Goal: Transaction & Acquisition: Purchase product/service

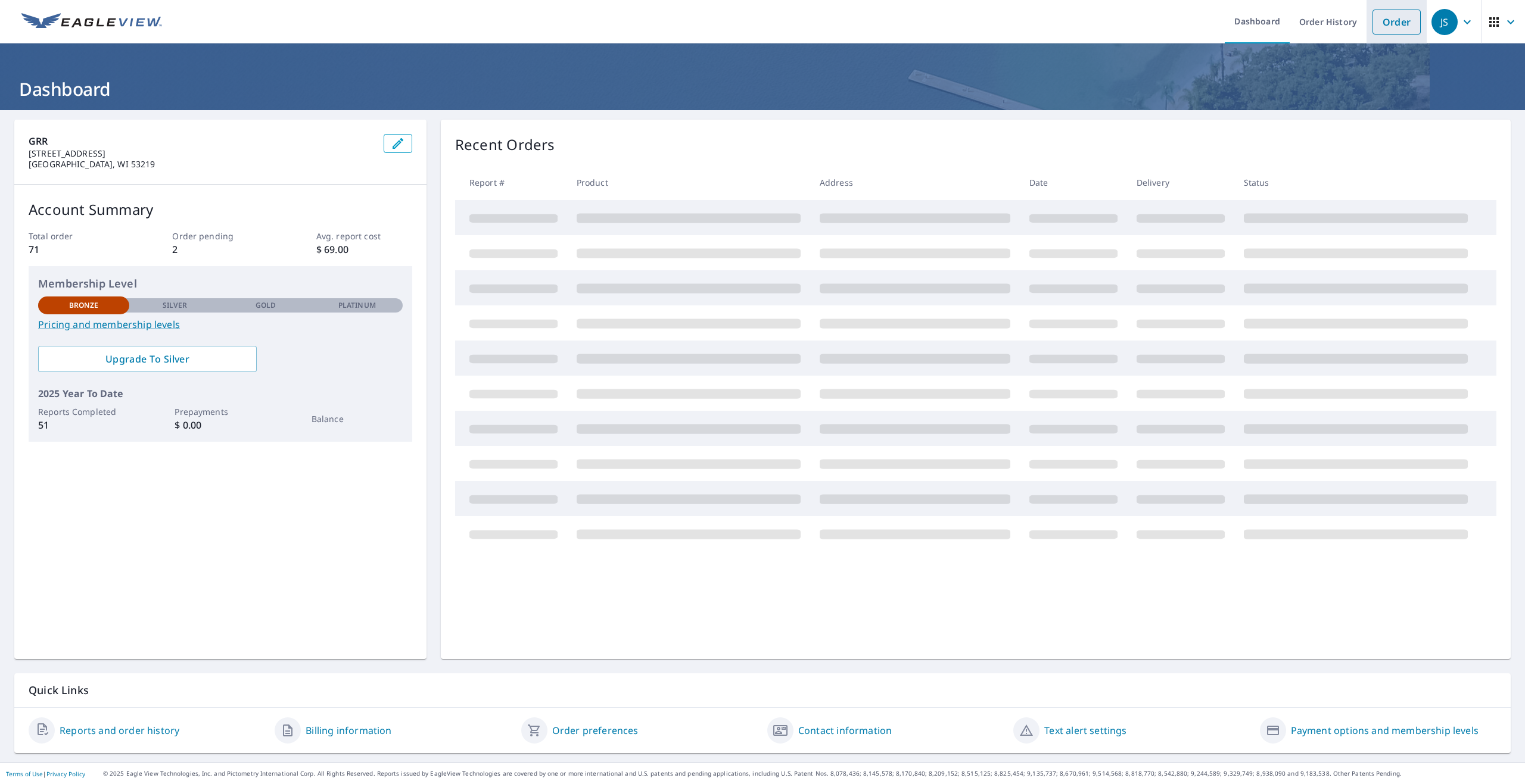
click at [1382, 25] on link "Order" at bounding box center [1396, 21] width 48 height 25
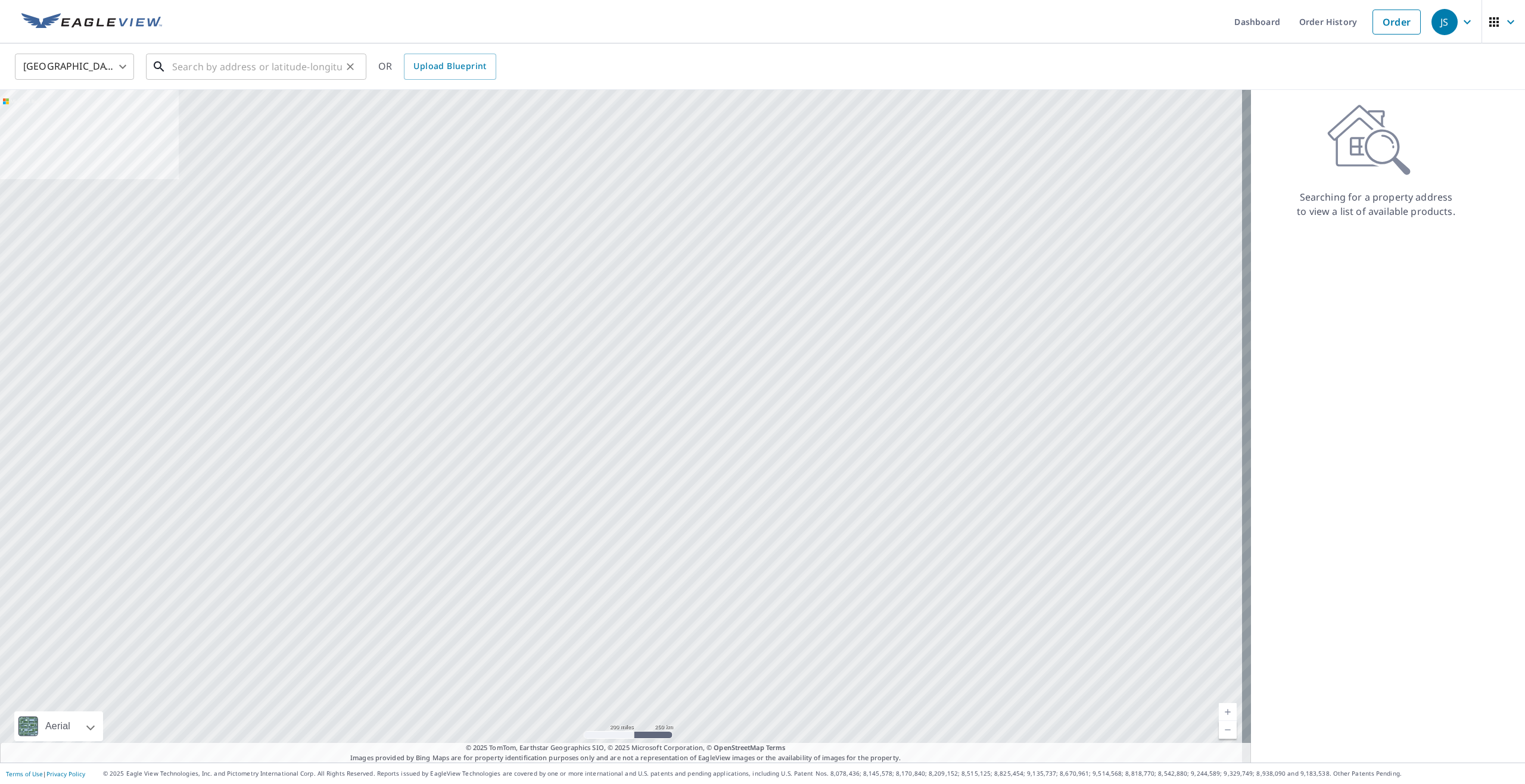
click at [226, 62] on input "text" at bounding box center [257, 66] width 170 height 33
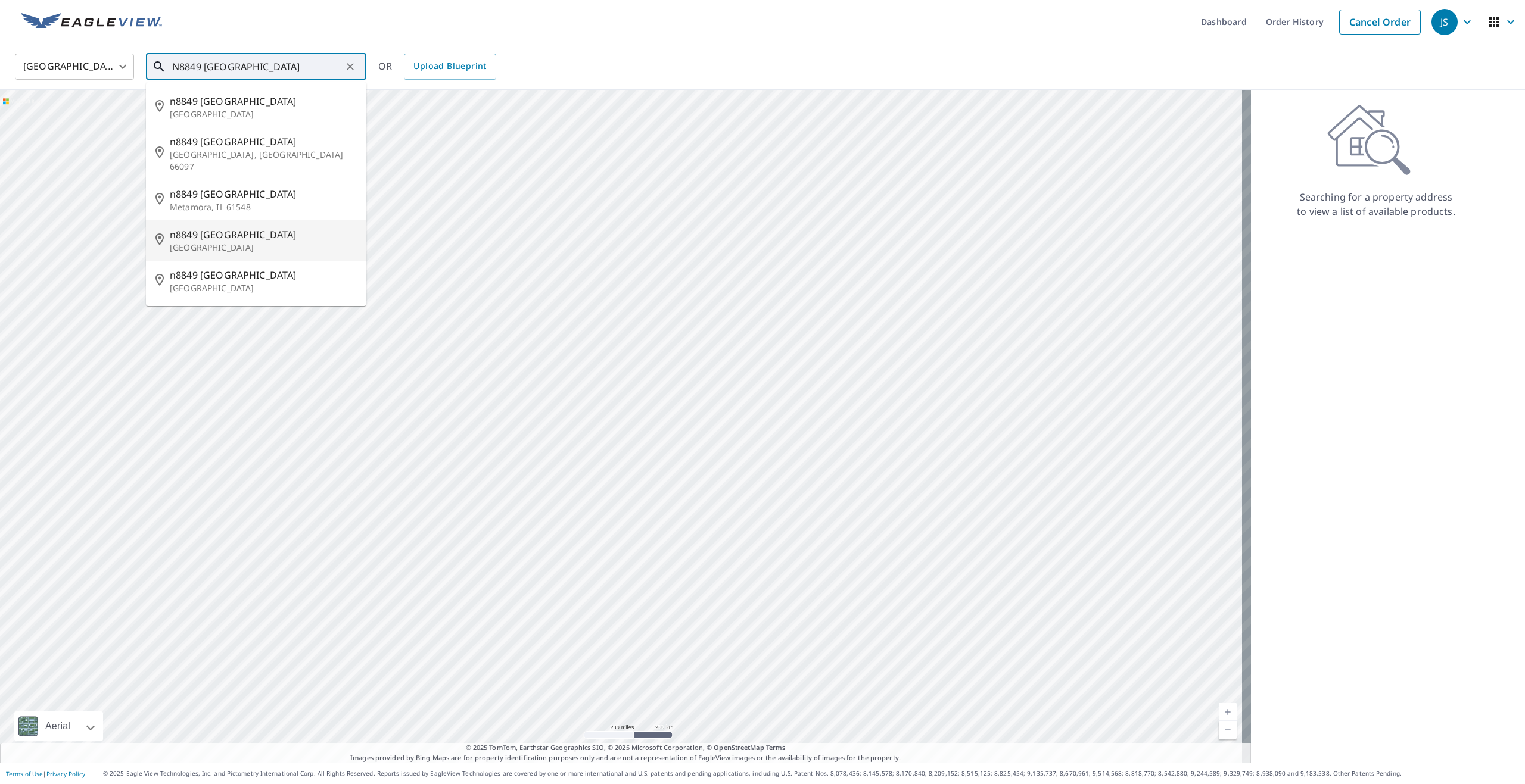
click at [298, 227] on span "n8849 [GEOGRAPHIC_DATA]" at bounding box center [263, 234] width 187 height 14
type input "[STREET_ADDRESS]"
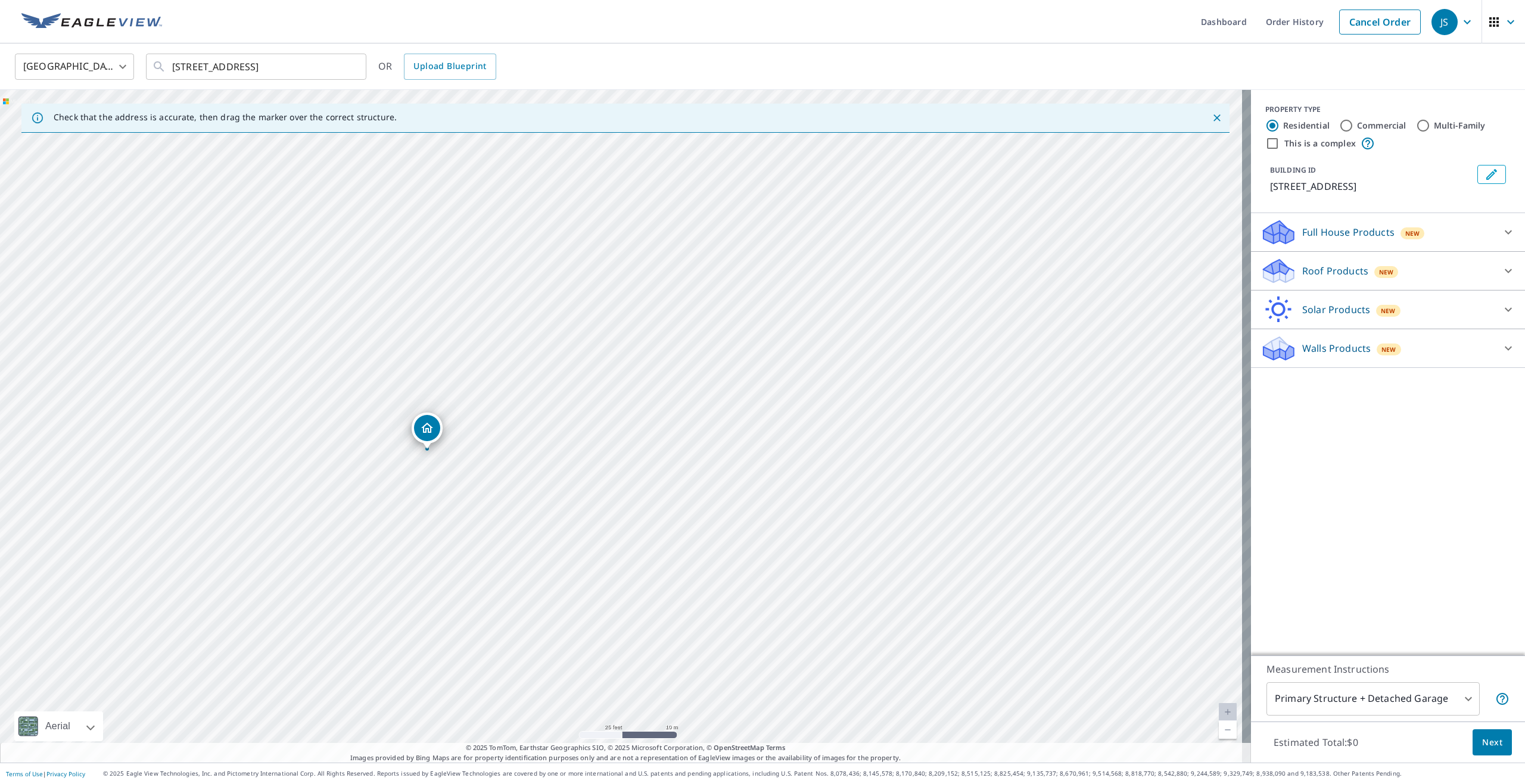
drag, startPoint x: 414, startPoint y: 444, endPoint x: 431, endPoint y: 439, distance: 17.7
drag, startPoint x: 271, startPoint y: 239, endPoint x: 351, endPoint y: 506, distance: 278.7
click at [350, 512] on div "[STREET_ADDRESS]" at bounding box center [625, 426] width 1251 height 673
drag, startPoint x: 524, startPoint y: 250, endPoint x: 791, endPoint y: 560, distance: 409.1
click at [791, 560] on div "[STREET_ADDRESS]" at bounding box center [625, 426] width 1251 height 673
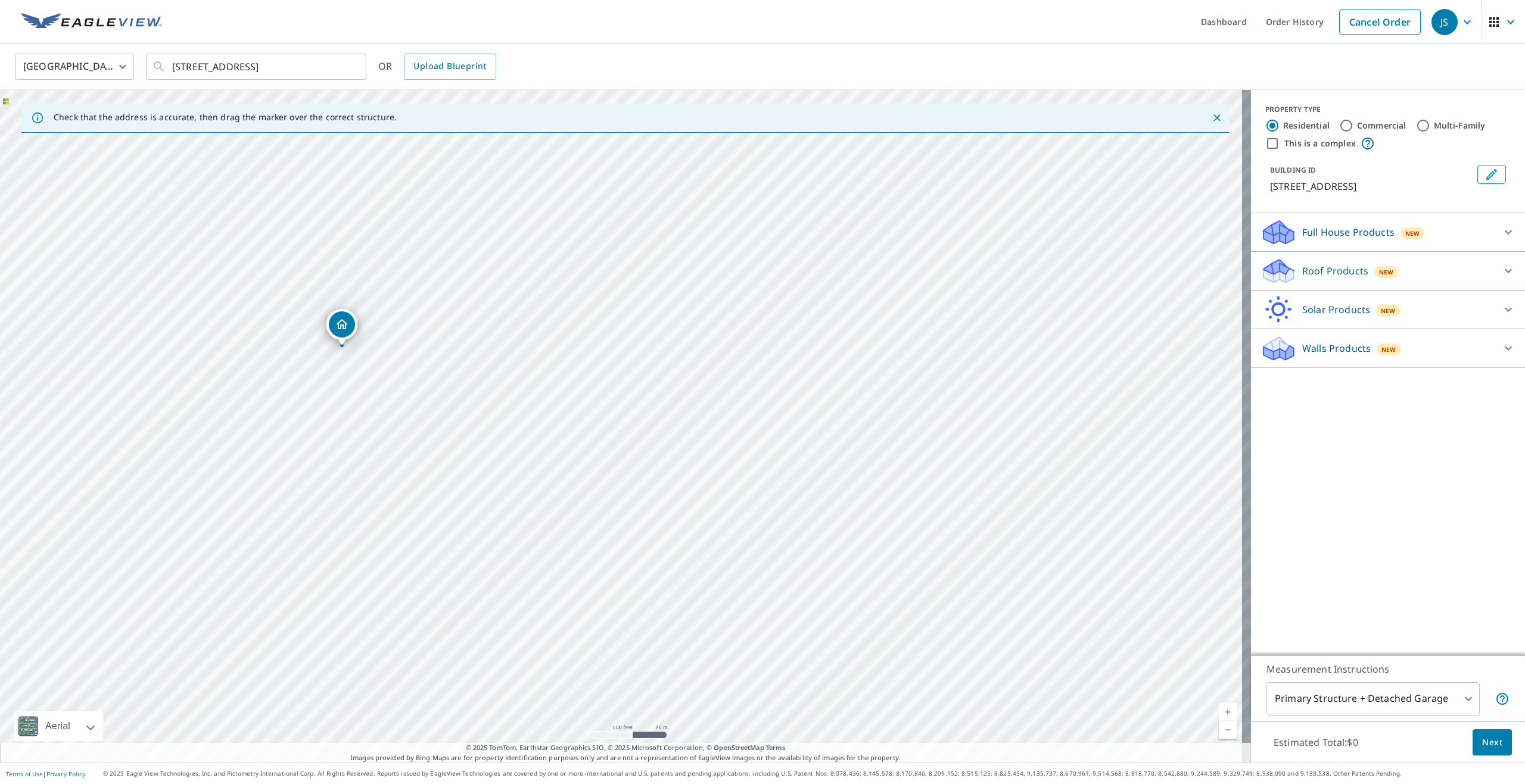
drag, startPoint x: 628, startPoint y: 549, endPoint x: 178, endPoint y: 330, distance: 500.5
click at [178, 330] on div "[STREET_ADDRESS]" at bounding box center [625, 426] width 1251 height 673
drag, startPoint x: 191, startPoint y: 364, endPoint x: 445, endPoint y: 624, distance: 363.5
click at [373, 685] on div "[STREET_ADDRESS]" at bounding box center [625, 426] width 1251 height 673
drag, startPoint x: 292, startPoint y: 579, endPoint x: 327, endPoint y: 565, distance: 37.7
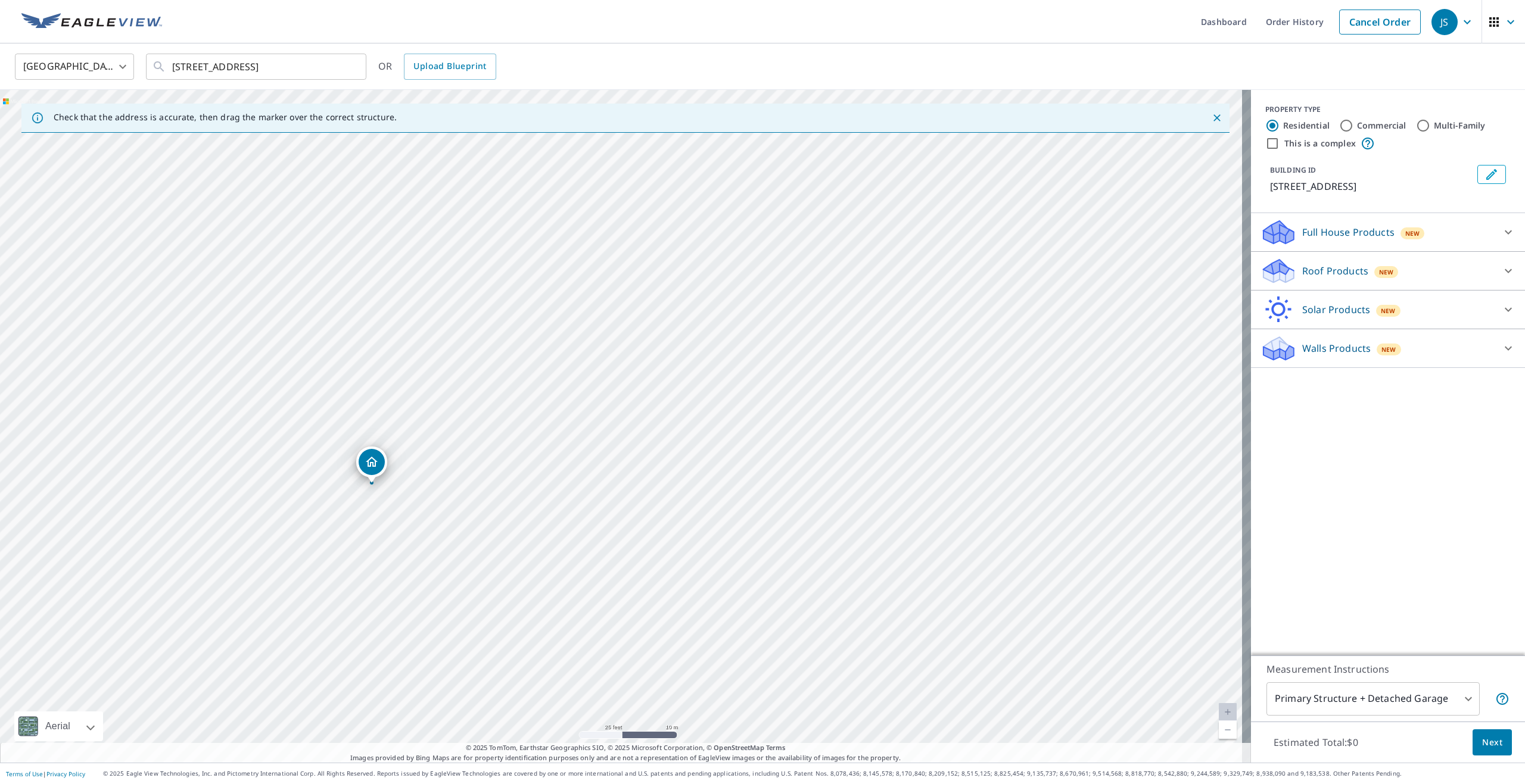
click at [327, 565] on div "[STREET_ADDRESS]" at bounding box center [625, 426] width 1251 height 673
click at [1382, 362] on div "Walls Products New" at bounding box center [1376, 348] width 233 height 28
click at [1281, 396] on div "Walls, Windows & Doors $78" at bounding box center [1388, 379] width 255 height 34
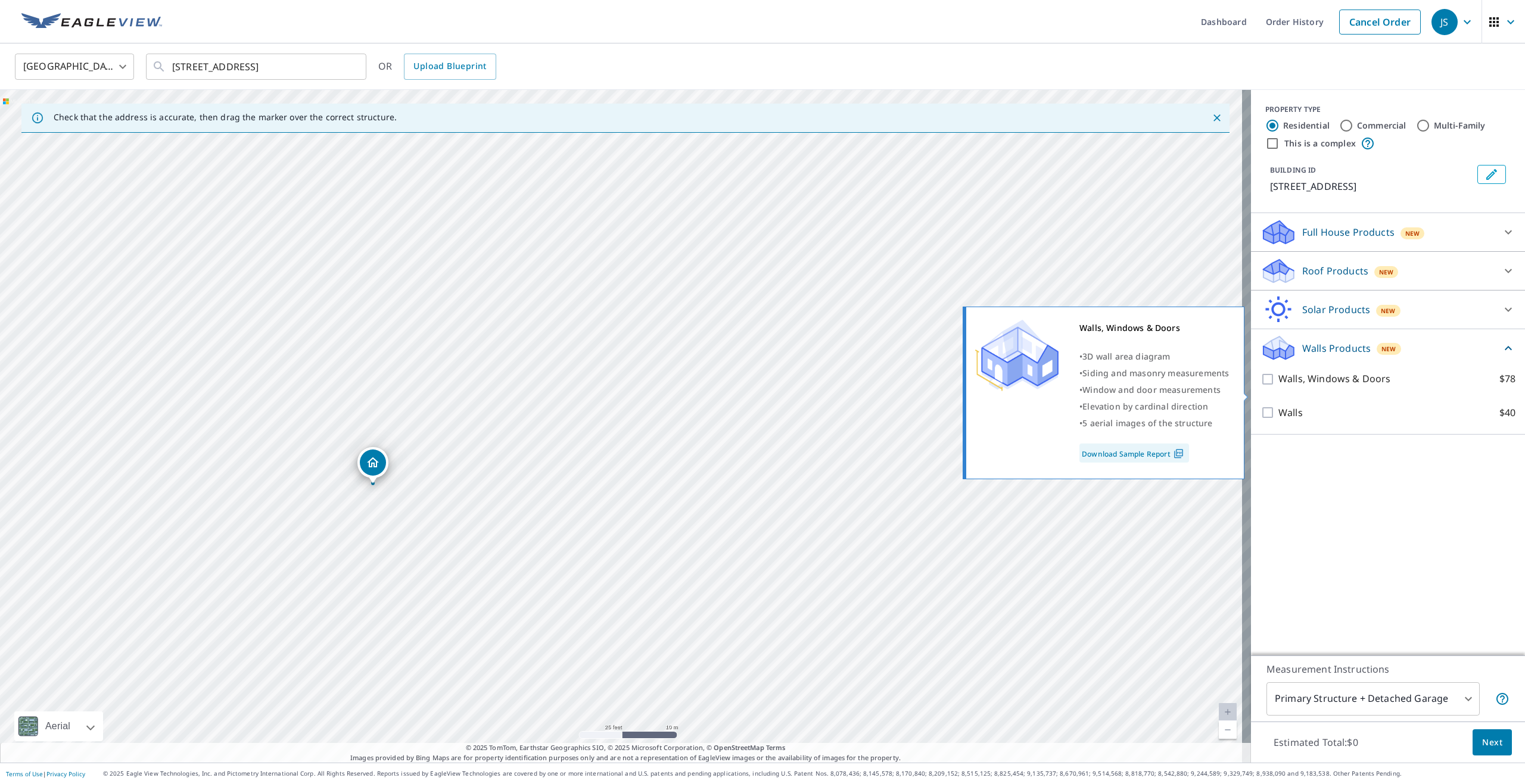
click at [1261, 386] on input "Walls, Windows & Doors $78" at bounding box center [1269, 379] width 18 height 14
checkbox input "true"
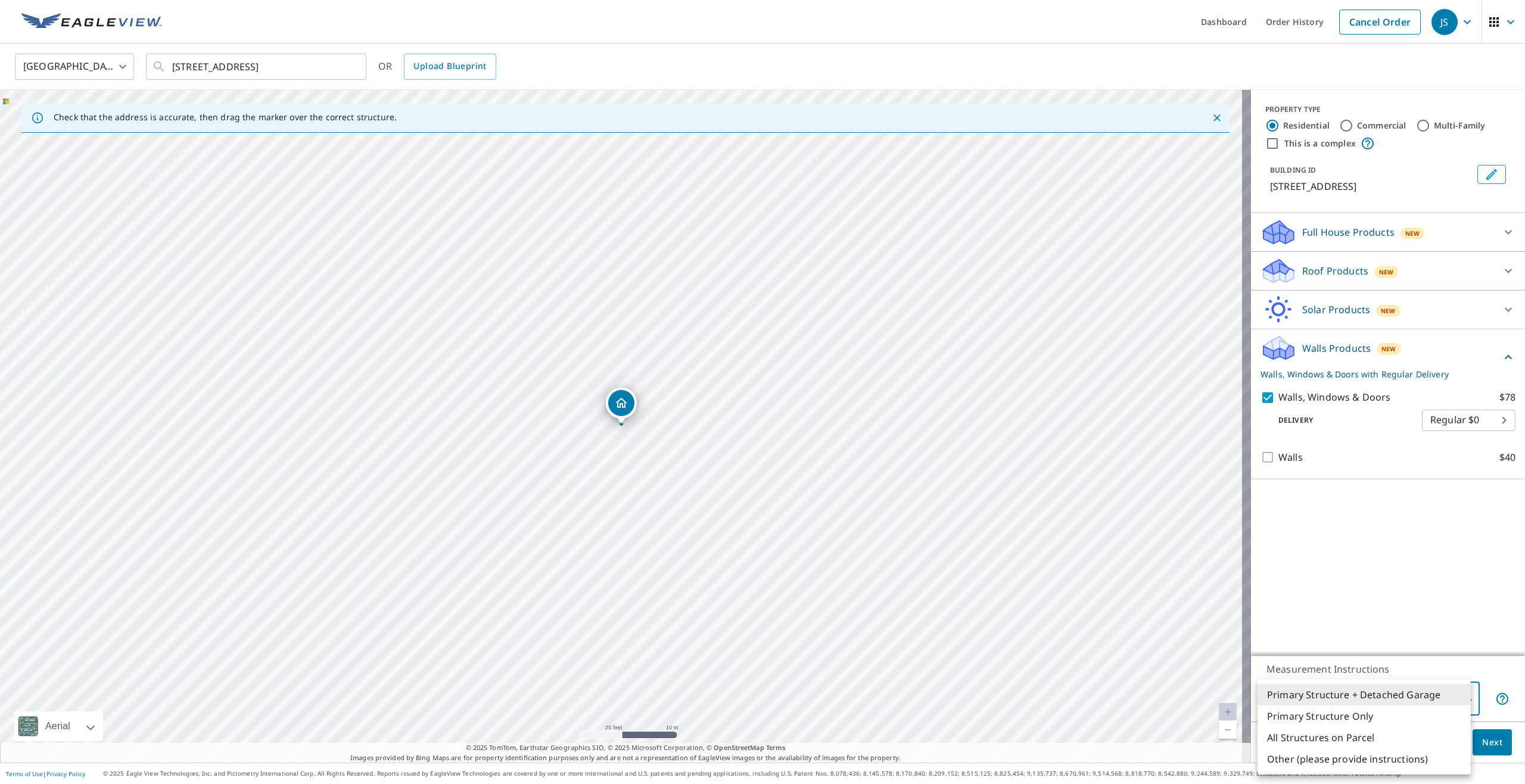
click at [1435, 704] on body "JS JS Dashboard Order History Cancel Order JS [GEOGRAPHIC_DATA] [GEOGRAPHIC_DAT…" at bounding box center [762, 392] width 1525 height 784
click at [1415, 714] on li "Primary Structure Only" at bounding box center [1364, 716] width 213 height 21
type input "2"
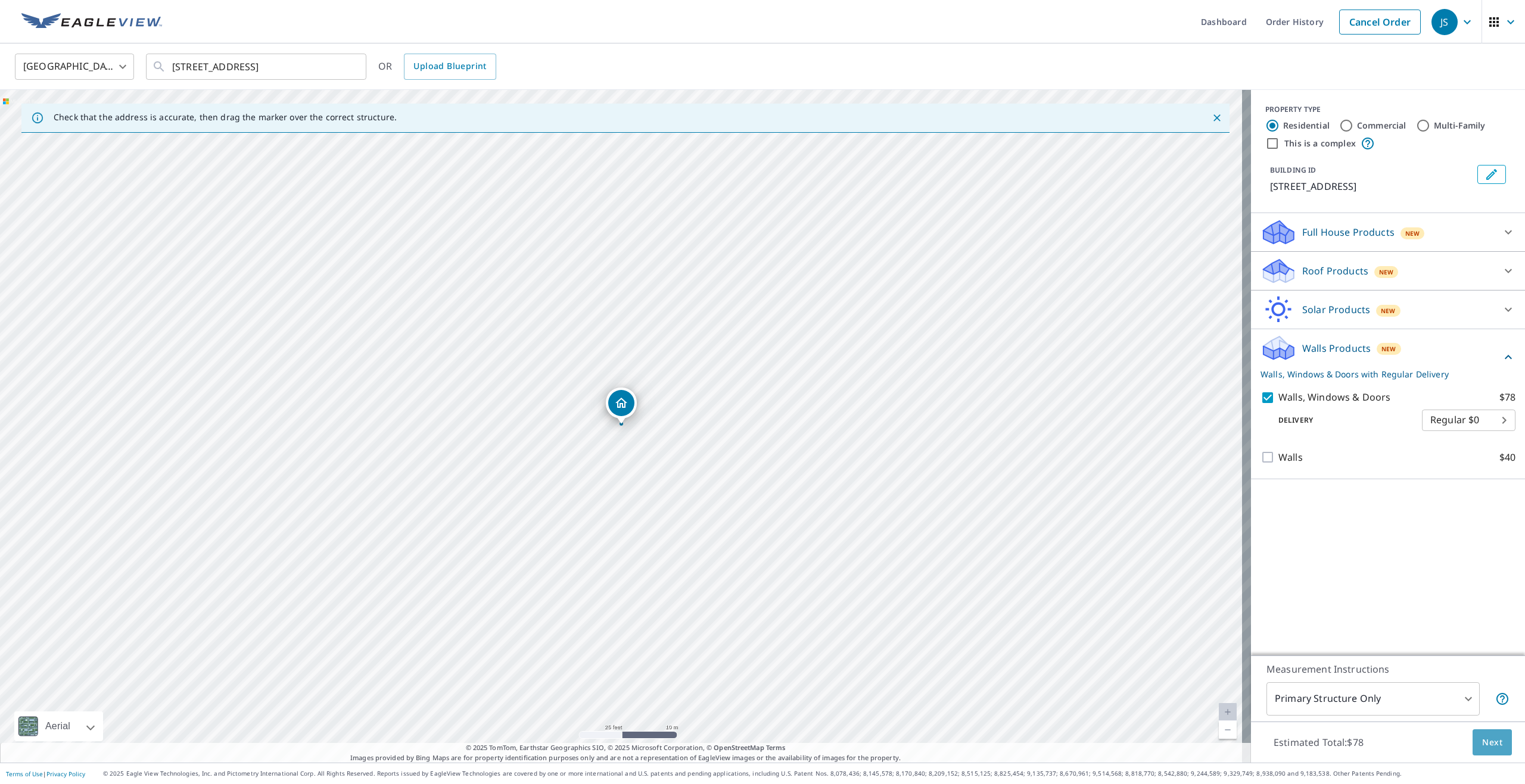
click at [1482, 738] on span "Next" at bounding box center [1492, 743] width 20 height 15
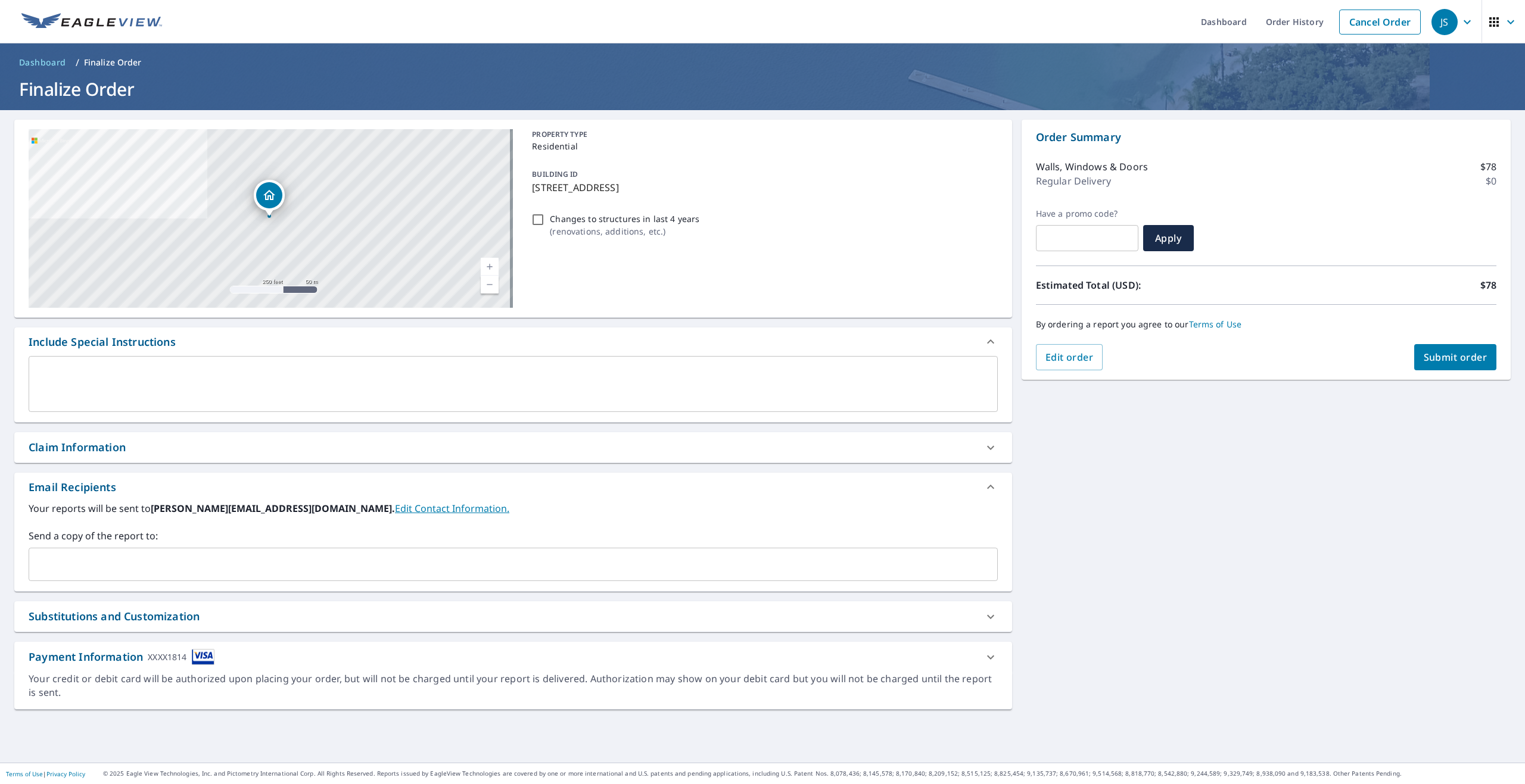
click at [1465, 354] on span "Submit order" at bounding box center [1455, 356] width 64 height 13
